Goal: Transaction & Acquisition: Purchase product/service

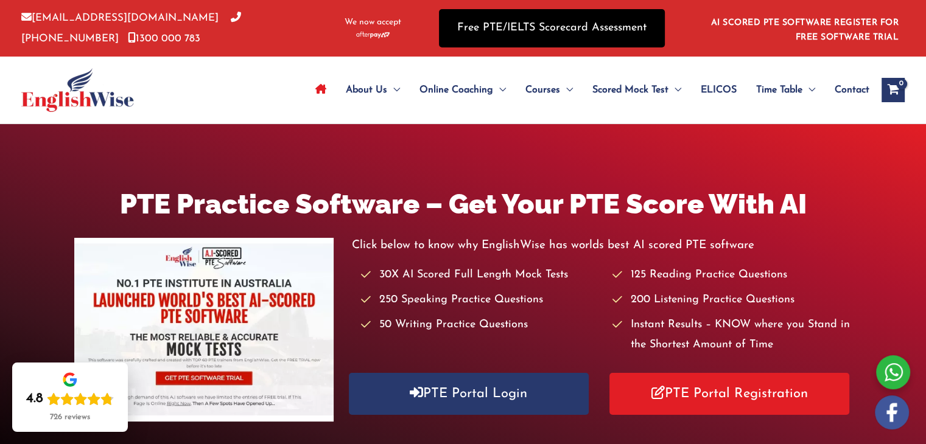
click at [594, 32] on link "Free PTE/IELTS Scorecard Assessment" at bounding box center [552, 28] width 226 height 38
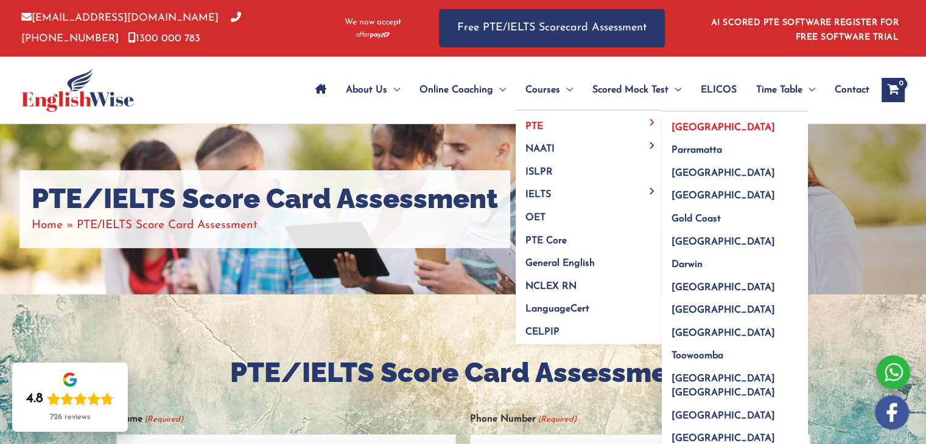
click at [684, 119] on link "[GEOGRAPHIC_DATA]" at bounding box center [735, 123] width 146 height 23
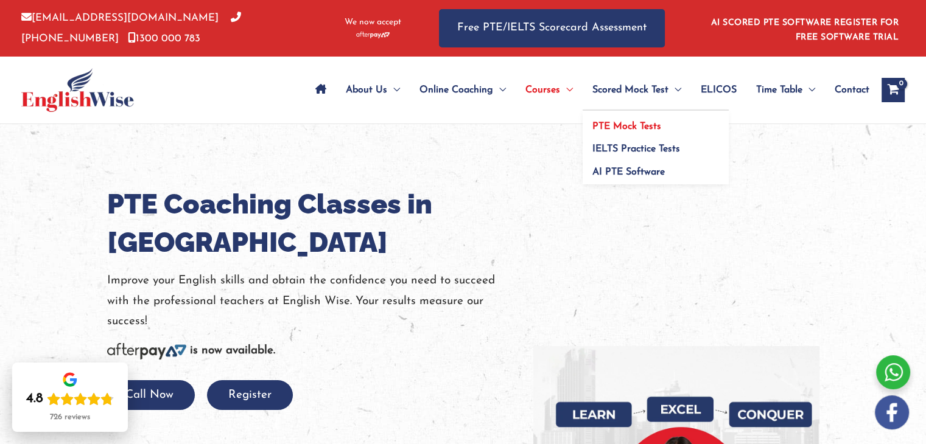
click at [651, 122] on span "PTE Mock Tests" at bounding box center [626, 127] width 69 height 10
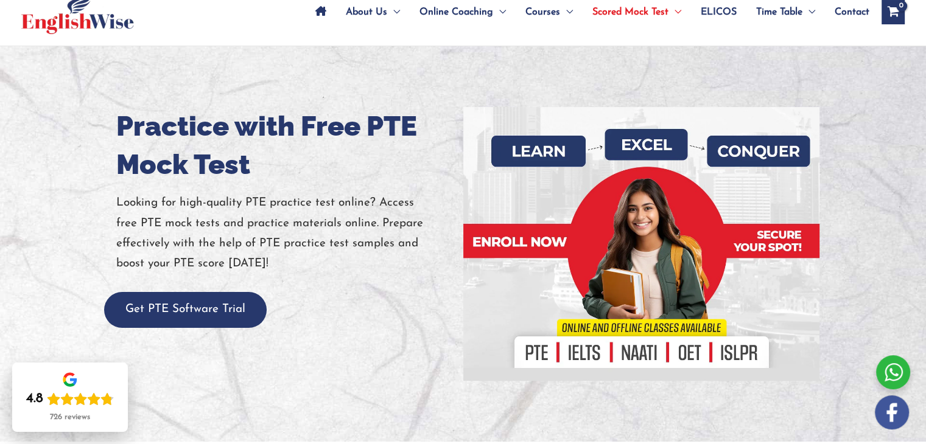
scroll to position [122, 0]
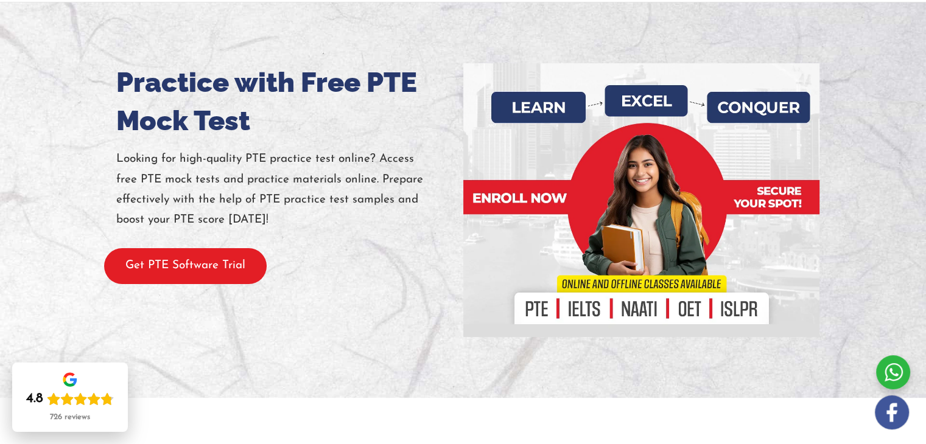
click at [244, 262] on button "Get PTE Software Trial" at bounding box center [185, 266] width 163 height 36
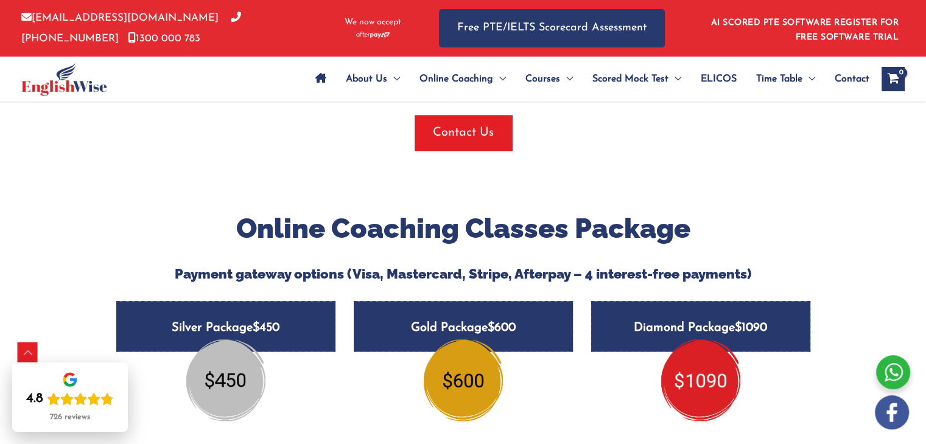
scroll to position [1400, 0]
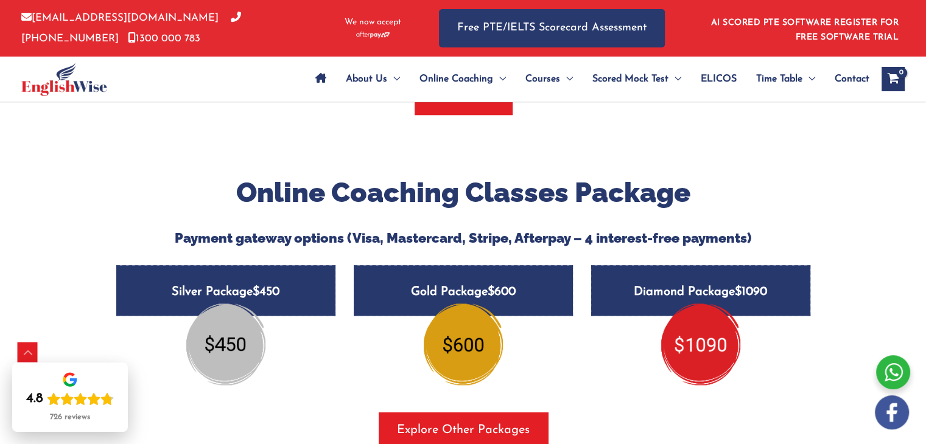
click at [469, 334] on img at bounding box center [463, 345] width 79 height 82
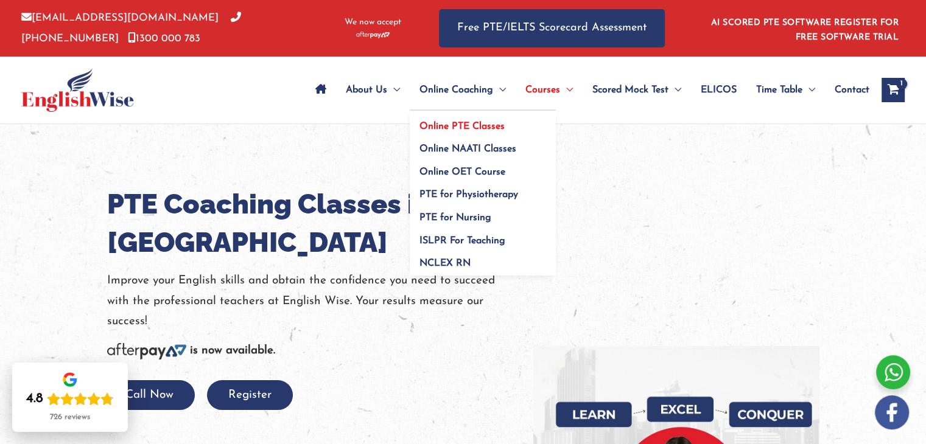
click at [480, 132] on link "Online PTE Classes" at bounding box center [483, 122] width 146 height 23
